Goal: Navigation & Orientation: Find specific page/section

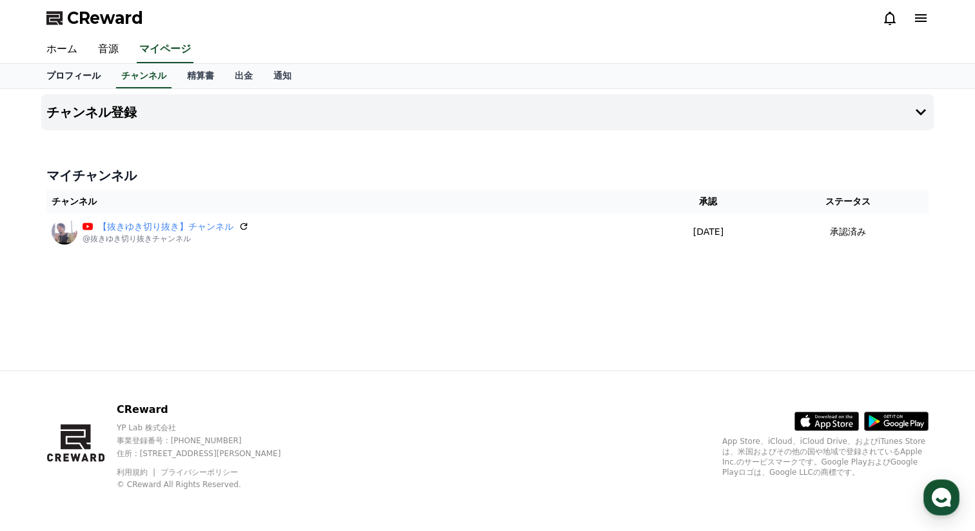
click at [92, 72] on link "プロフィール" at bounding box center [73, 76] width 75 height 25
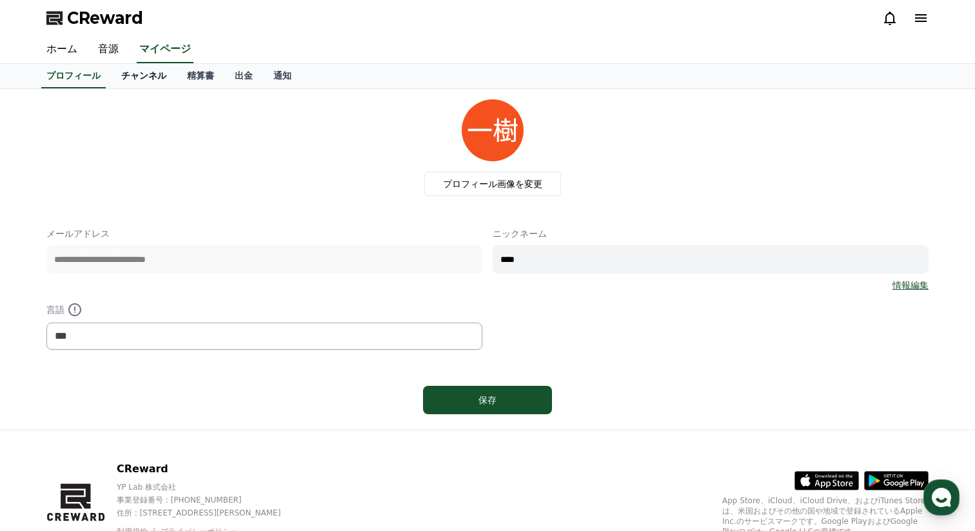
click at [150, 75] on link "チャンネル" at bounding box center [144, 76] width 66 height 25
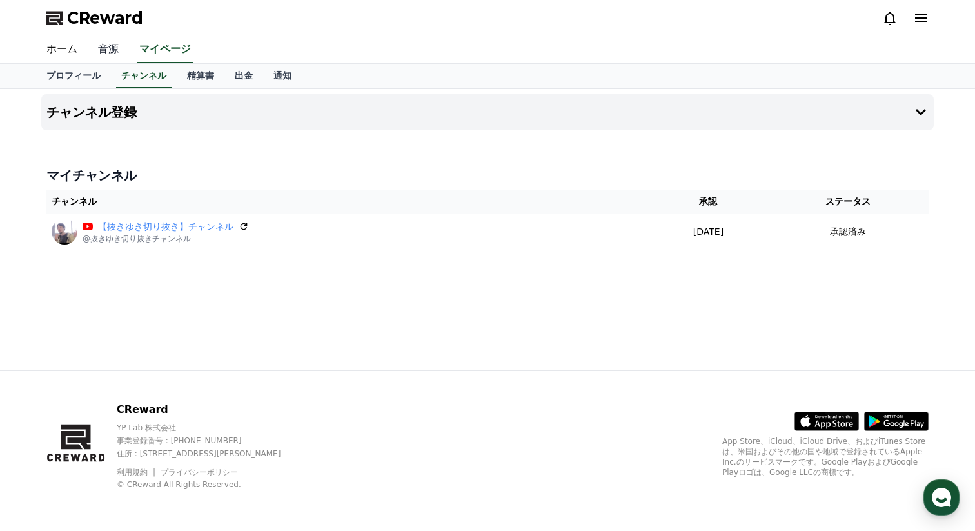
click at [108, 54] on link "音源" at bounding box center [108, 49] width 41 height 27
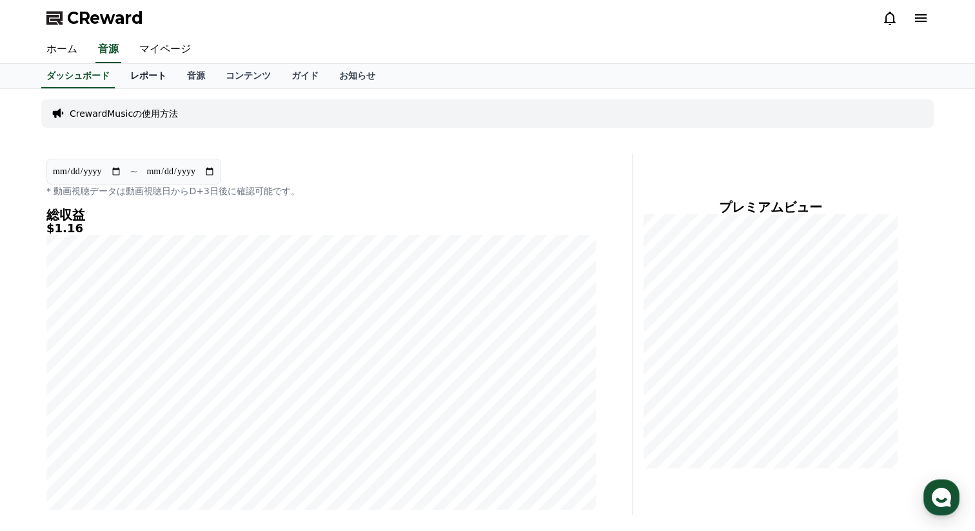
click at [140, 71] on link "レポート" at bounding box center [148, 76] width 57 height 25
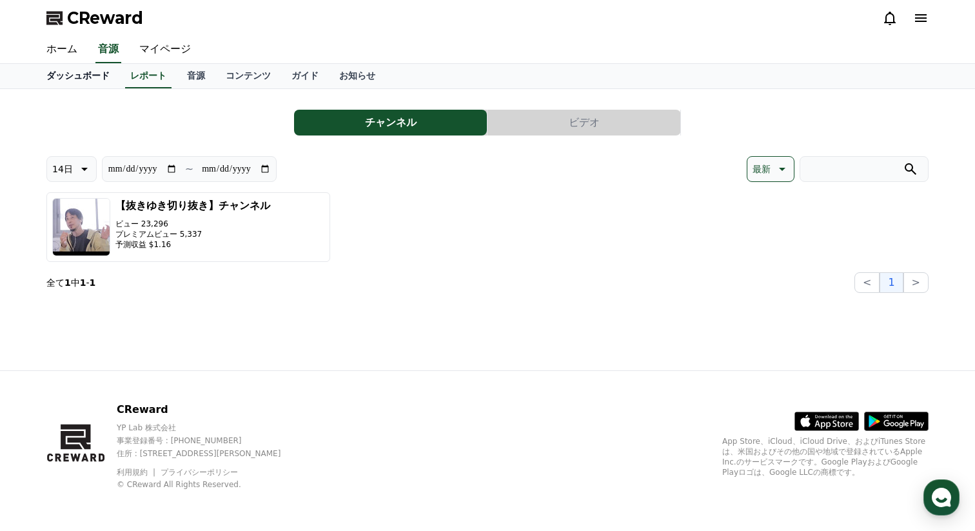
click at [94, 77] on link "ダッシュボード" at bounding box center [78, 76] width 84 height 25
